Goal: Transaction & Acquisition: Subscribe to service/newsletter

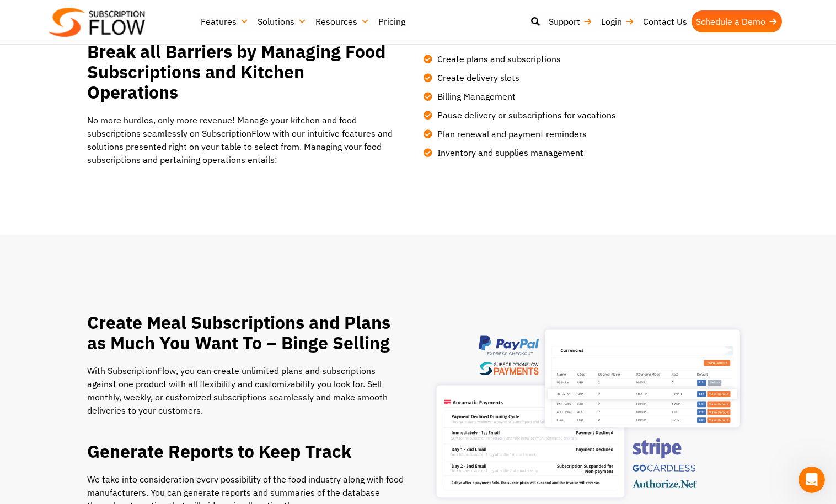
scroll to position [364, 0]
click at [391, 19] on link "Pricing" at bounding box center [392, 21] width 36 height 22
click at [726, 25] on link "Schedule a Demo" at bounding box center [736, 21] width 90 height 22
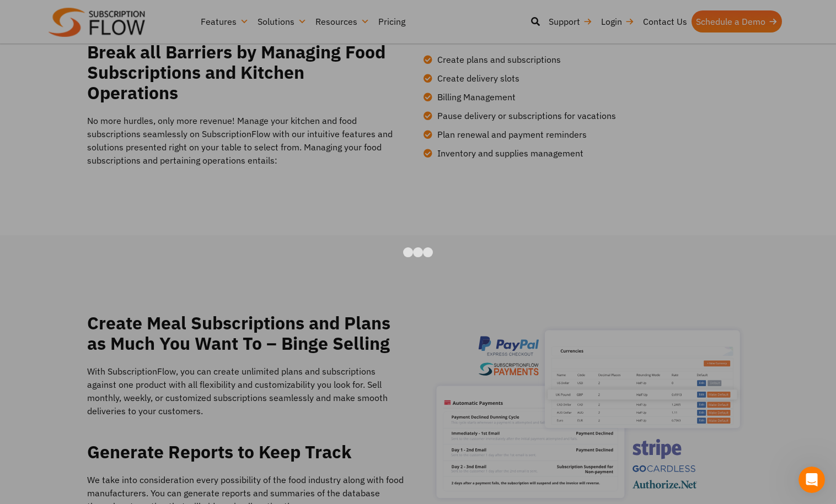
click at [734, 175] on div at bounding box center [418, 252] width 836 height 504
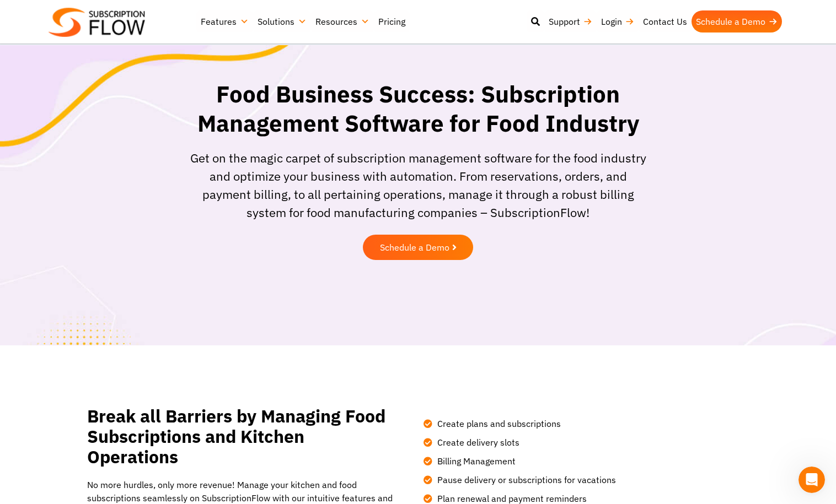
scroll to position [0, 0]
click at [136, 19] on img at bounding box center [97, 22] width 96 height 29
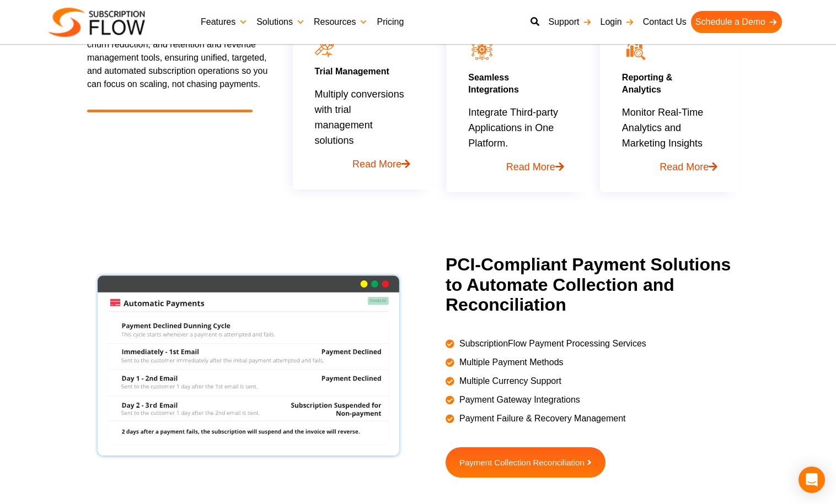
scroll to position [807, 0]
